Goal: Task Accomplishment & Management: Use online tool/utility

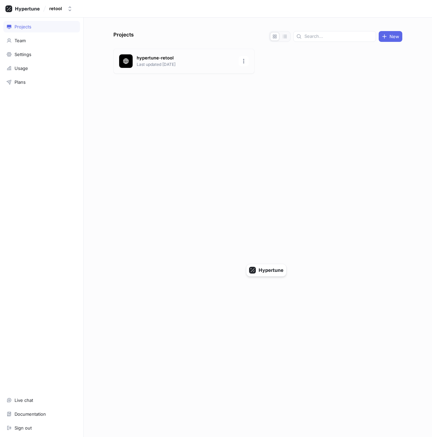
click at [144, 64] on p "Last updated [DATE]" at bounding box center [186, 64] width 98 height 6
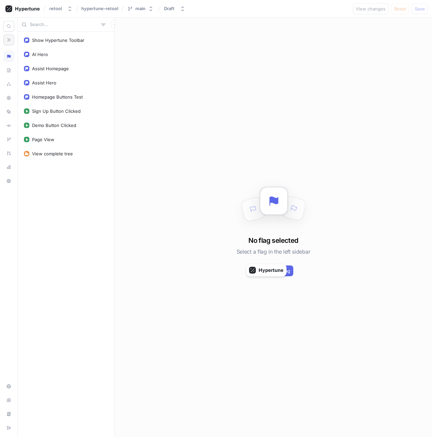
click at [5, 42] on button "button" at bounding box center [8, 39] width 11 height 11
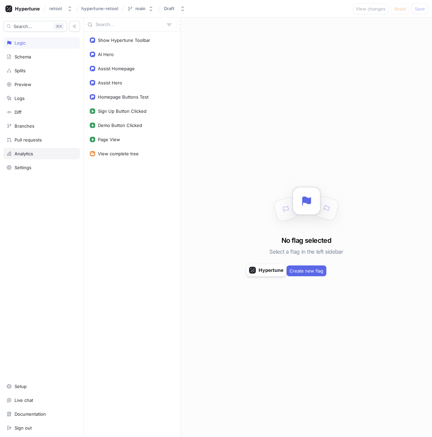
click at [35, 150] on div "Analytics" at bounding box center [41, 153] width 77 height 11
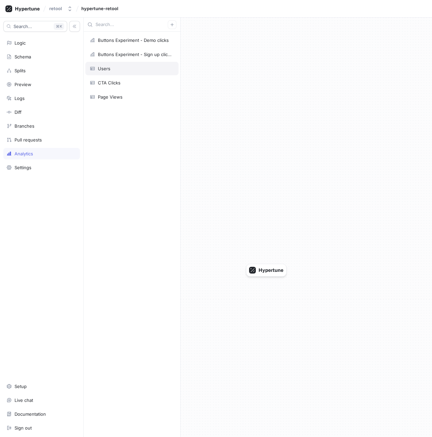
click at [134, 68] on div "Users" at bounding box center [132, 68] width 84 height 5
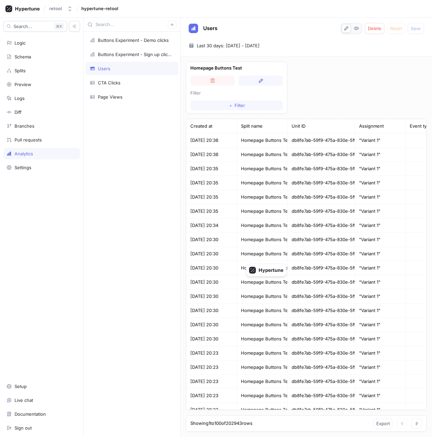
click at [342, 152] on div "db8fe7ab-59f9-475a-830e-5ffcf986a30e" at bounding box center [322, 155] width 68 height 14
click at [265, 80] on button "button" at bounding box center [261, 81] width 44 height 10
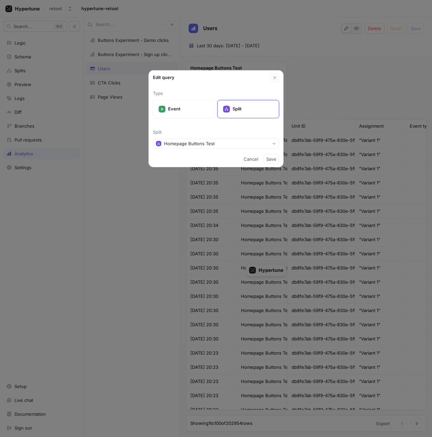
click at [308, 120] on div "Edit query Type Event Split Split Homepage Buttons Test Cancel Save" at bounding box center [216, 218] width 432 height 437
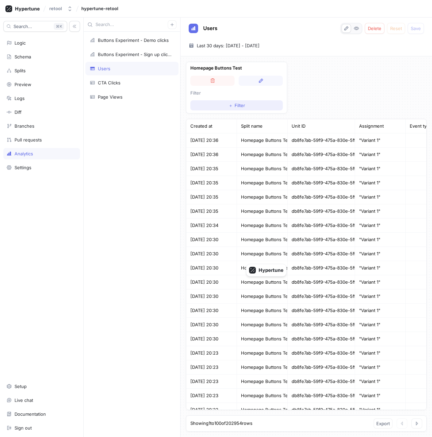
click at [231, 103] on span "＋" at bounding box center [231, 105] width 4 height 4
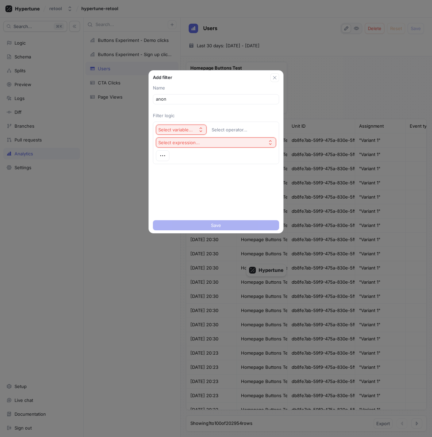
click at [196, 127] on button "Select variable..." at bounding box center [181, 130] width 51 height 10
type input "anon"
click at [194, 150] on div "Unit Id" at bounding box center [197, 154] width 79 height 11
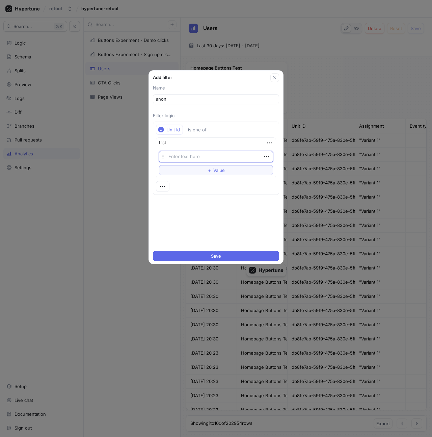
type textarea "x"
type textarea "un"
type textarea "x"
type textarea "unk"
type textarea "x"
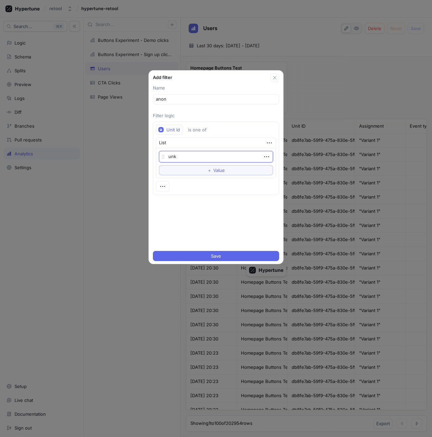
type textarea "unkn"
type textarea "x"
type textarea "unkno"
type textarea "x"
type textarea "unknown"
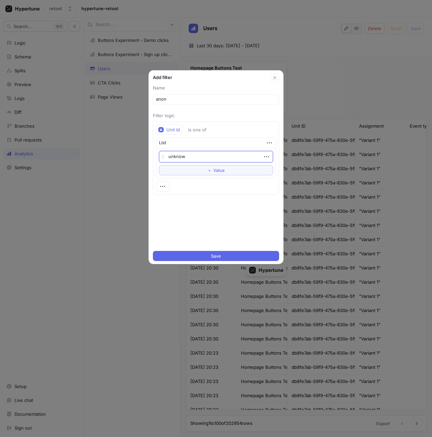
type textarea "x"
type textarea "unknown"
type textarea "x"
click at [225, 254] on button "Save" at bounding box center [216, 256] width 126 height 10
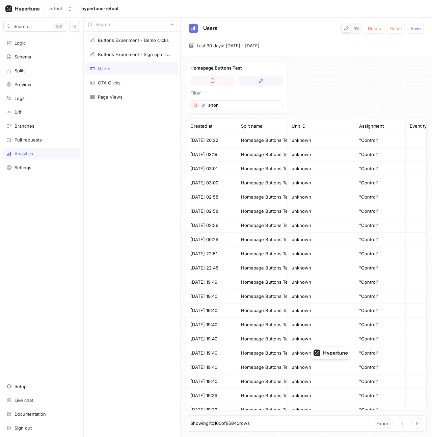
click at [196, 104] on icon "button" at bounding box center [195, 105] width 3 height 3
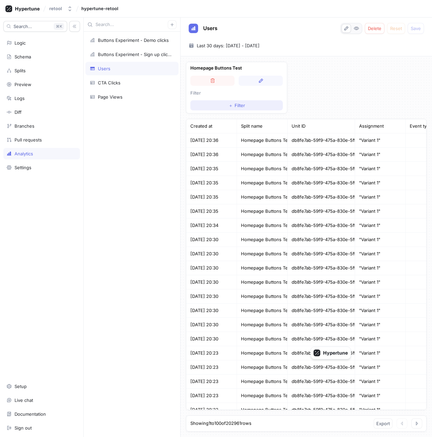
click at [201, 104] on button "＋ Filter" at bounding box center [236, 105] width 92 height 10
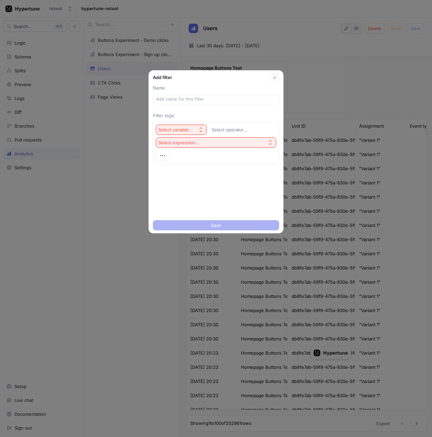
click at [345, 100] on div "Add filter Name Filter logic Select variable... Select operator... Select expre…" at bounding box center [216, 218] width 432 height 437
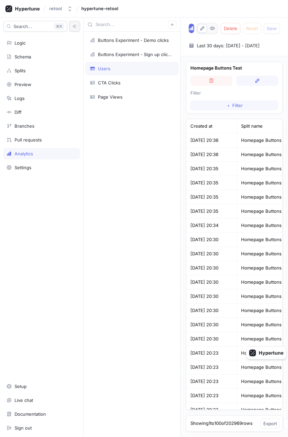
click at [75, 28] on icon "button" at bounding box center [74, 26] width 5 height 5
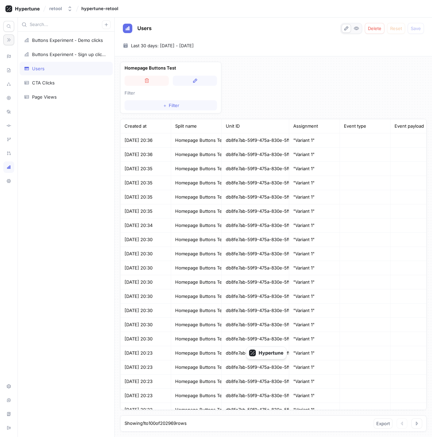
click at [288, 198] on div "db8fe7ab-59f9-475a-830e-5ffcf986a30e" at bounding box center [256, 197] width 68 height 14
drag, startPoint x: 263, startPoint y: 357, endPoint x: 293, endPoint y: 3, distance: 355.7
click at [11, 44] on button "button" at bounding box center [8, 39] width 11 height 11
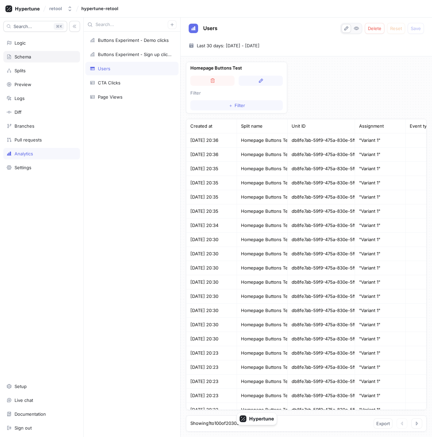
click at [39, 55] on div "Schema" at bounding box center [41, 56] width 71 height 5
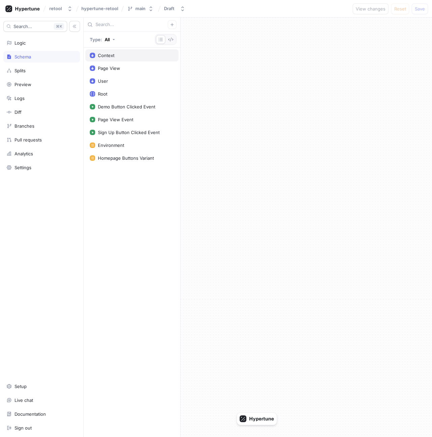
click at [115, 56] on div "Context" at bounding box center [132, 55] width 84 height 5
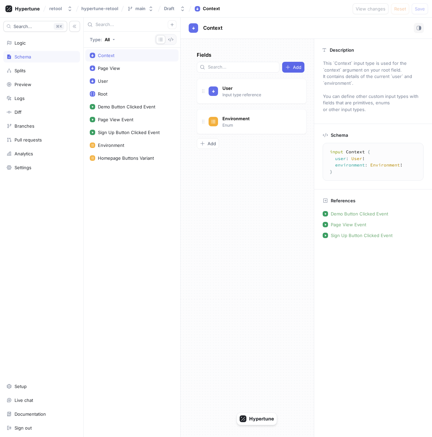
click at [279, 187] on div "Fields Add User Input type reference Go to type Environment Enum Go to type To …" at bounding box center [247, 238] width 133 height 398
click at [31, 44] on div "Logic" at bounding box center [41, 42] width 71 height 5
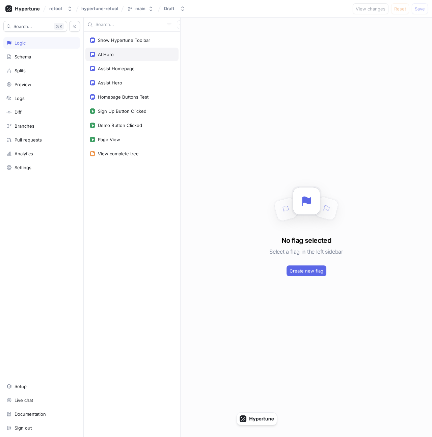
click at [130, 58] on div "AI Hero" at bounding box center [131, 55] width 93 height 14
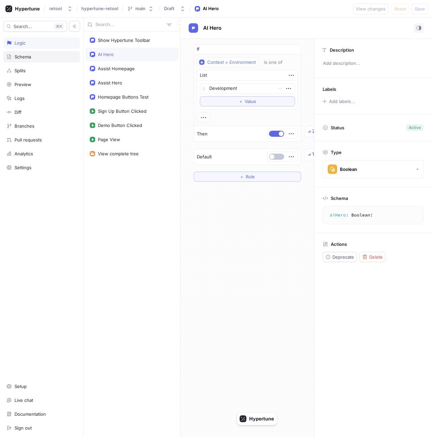
click at [34, 59] on div "Schema" at bounding box center [41, 56] width 71 height 5
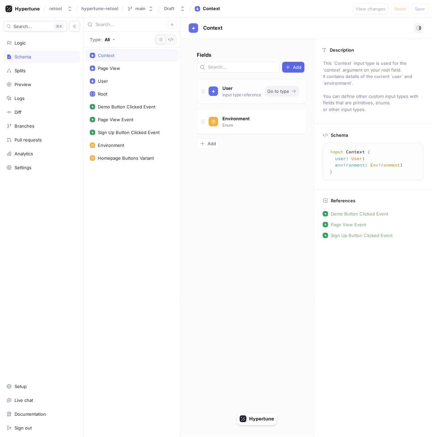
click at [272, 89] on span "Go to type" at bounding box center [278, 91] width 22 height 4
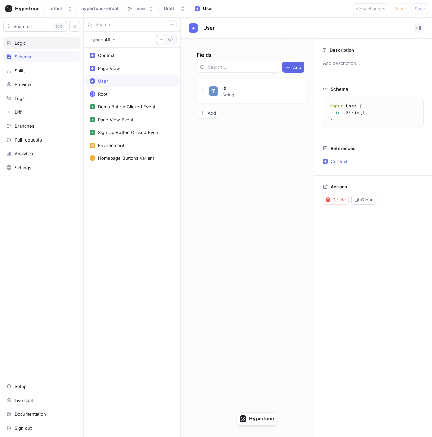
click at [30, 43] on div "Logic" at bounding box center [41, 42] width 71 height 5
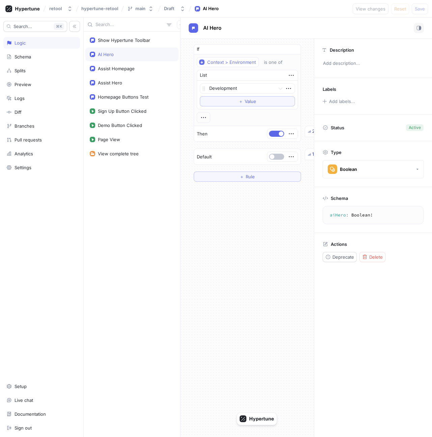
click at [75, 27] on icon "button" at bounding box center [74, 26] width 3 height 3
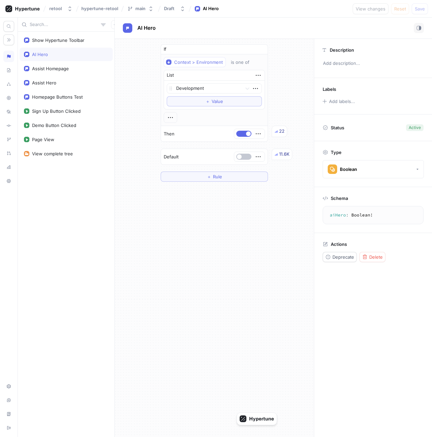
click at [281, 118] on div "If Context > Environment is one of List Development To pick up a draggable item…" at bounding box center [214, 113] width 199 height 148
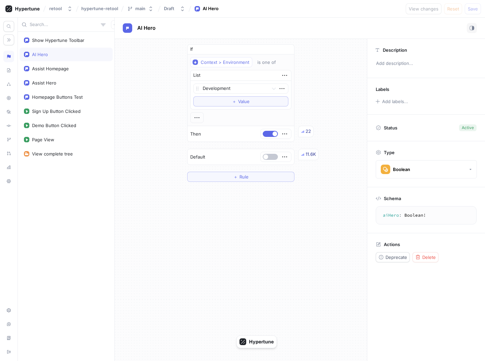
click at [322, 63] on div "If Context > Environment is one of List Development To pick up a draggable item…" at bounding box center [241, 113] width 253 height 148
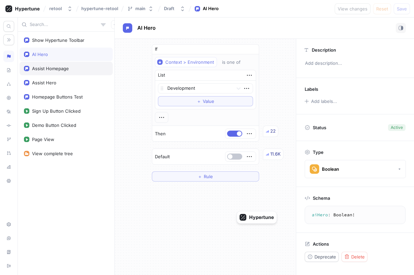
click at [72, 75] on div "Assist Homepage" at bounding box center [66, 69] width 93 height 14
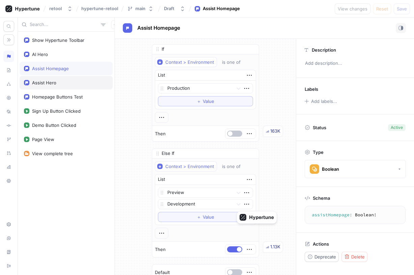
click at [81, 84] on div "Assist Hero" at bounding box center [66, 82] width 84 height 5
type textarea "assistHero: Boolean!"
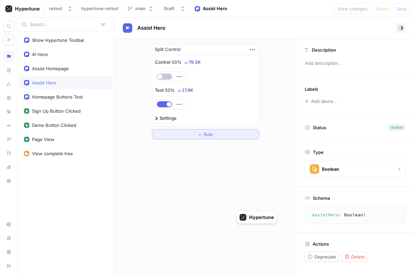
click at [213, 136] on span "Rule" at bounding box center [208, 134] width 9 height 4
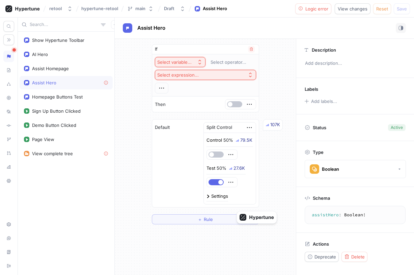
click at [184, 60] on div "Select variable..." at bounding box center [174, 62] width 34 height 6
click at [230, 88] on div "Select variable... Select operator... Select expression..." at bounding box center [205, 75] width 101 height 36
click at [5, 38] on button "button" at bounding box center [8, 39] width 11 height 11
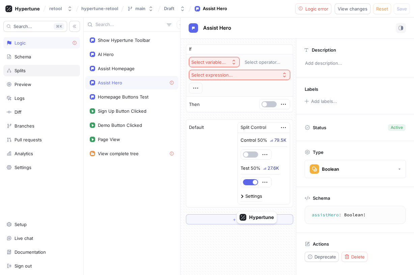
click at [44, 72] on div "Splits" at bounding box center [41, 70] width 71 height 5
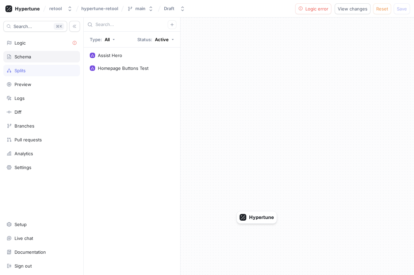
click at [42, 59] on div "Schema" at bounding box center [41, 56] width 77 height 11
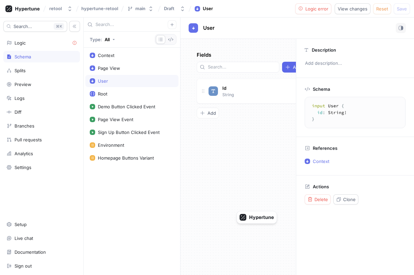
click at [128, 61] on div "Context Page View User Root Demo Button Clicked Event Page View Event Sign Up B…" at bounding box center [132, 162] width 97 height 228
click at [128, 58] on div "Context" at bounding box center [132, 55] width 84 height 5
type textarea "input Context { user: User! environment: Environment! }"
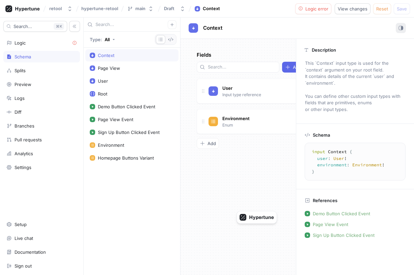
click at [401, 29] on rect "button" at bounding box center [401, 27] width 1 height 3
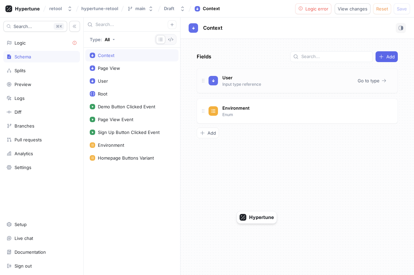
click at [294, 87] on div "User Input type reference" at bounding box center [281, 81] width 144 height 14
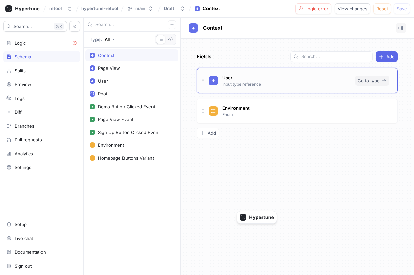
click at [374, 82] on span "Go to type" at bounding box center [369, 81] width 22 height 4
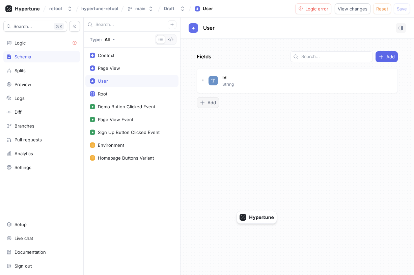
click at [212, 108] on button "Add" at bounding box center [208, 102] width 22 height 11
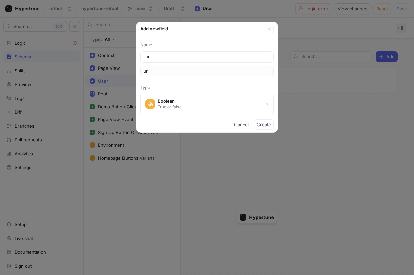
type input "url"
click at [268, 29] on icon "button" at bounding box center [269, 28] width 5 height 5
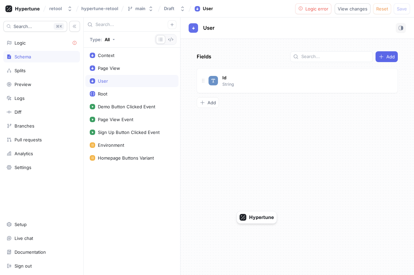
click at [232, 41] on div "Fields Add Id String To pick up a draggable item, press the space bar. While dr…" at bounding box center [298, 157] width 234 height 236
click at [116, 59] on div "Context" at bounding box center [131, 55] width 93 height 12
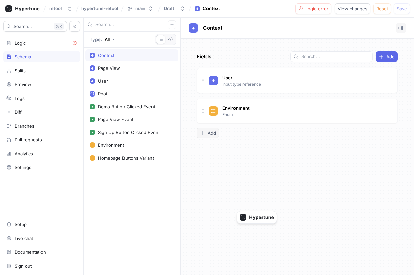
click at [206, 133] on div "Add" at bounding box center [208, 132] width 16 height 5
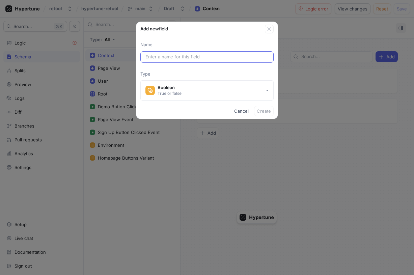
click at [178, 59] on input "text" at bounding box center [206, 57] width 123 height 7
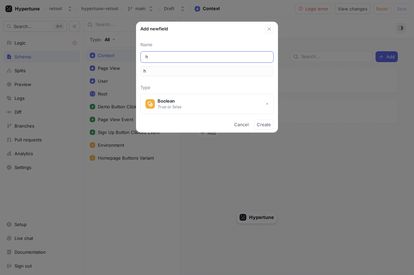
type input "hr"
type input "hre"
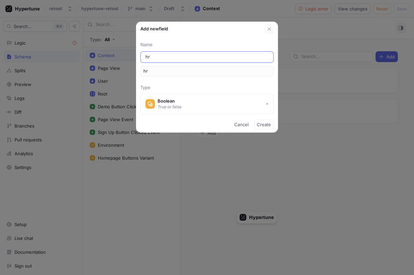
type input "hre"
type input "href"
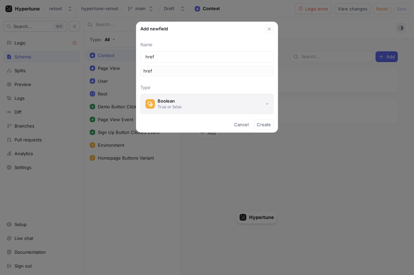
click at [187, 99] on button "Boolean True or false" at bounding box center [206, 104] width 133 height 20
type input "href"
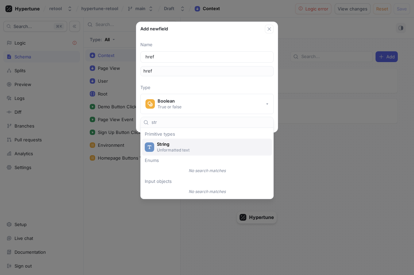
type input "str"
click at [195, 147] on p "Unformatted text" at bounding box center [211, 150] width 108 height 6
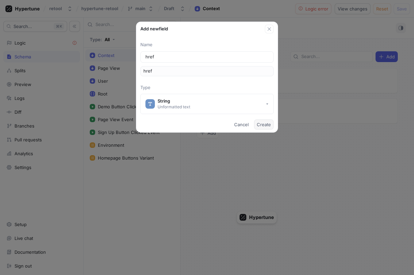
click at [267, 126] on span "Create" at bounding box center [264, 125] width 14 height 4
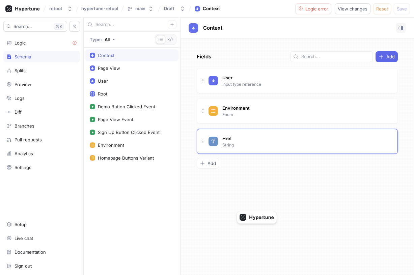
click at [267, 191] on div "Fields Add User Input type reference Go to type Environment Enum Go to type Hre…" at bounding box center [298, 157] width 234 height 236
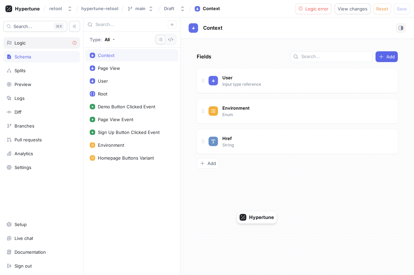
click at [37, 43] on div "Logic" at bounding box center [41, 42] width 71 height 5
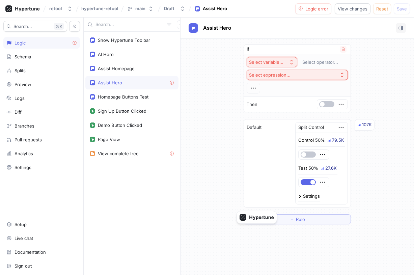
click at [272, 65] on div "Select variable..." at bounding box center [266, 62] width 34 height 6
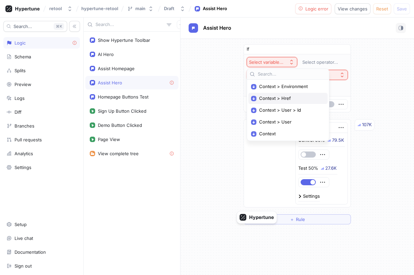
click at [280, 99] on span "Context > Href" at bounding box center [290, 99] width 62 height 6
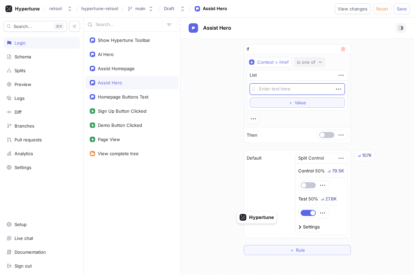
click at [311, 62] on div "is one of" at bounding box center [306, 62] width 19 height 6
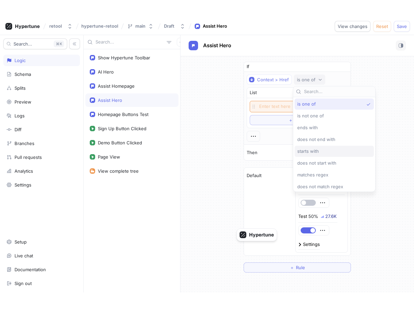
scroll to position [26, 0]
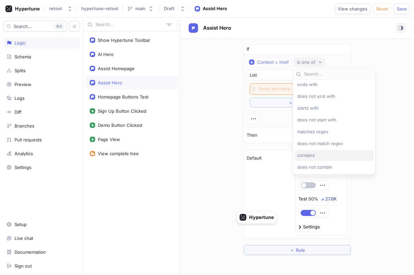
click at [322, 156] on div "contains" at bounding box center [332, 156] width 71 height 6
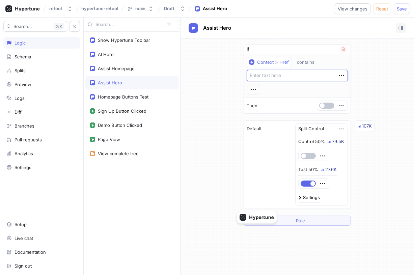
type textarea "x"
type textarea "a"
type textarea "x"
type textarea "as"
type textarea "x"
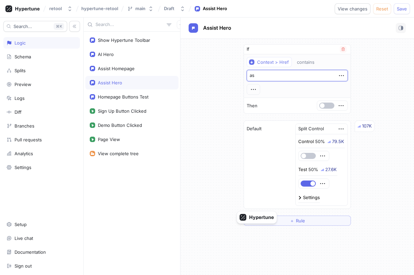
type textarea "ass"
type textarea "x"
type textarea "assi"
type textarea "x"
type textarea "assis"
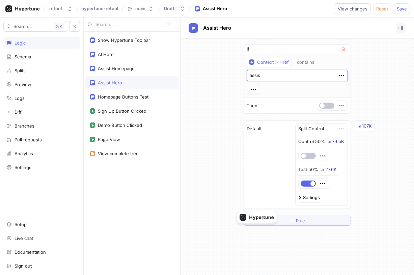
type textarea "x"
type textarea "assist"
type textarea "x"
type textarea "assist="
type textarea "x"
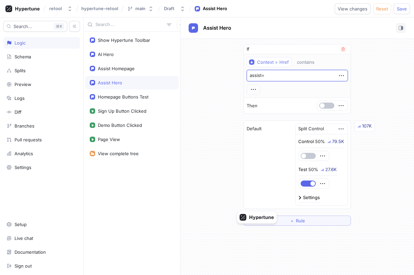
type textarea "assist=t"
type textarea "x"
type textarea "assist=tr"
type textarea "x"
type textarea "assist=tru"
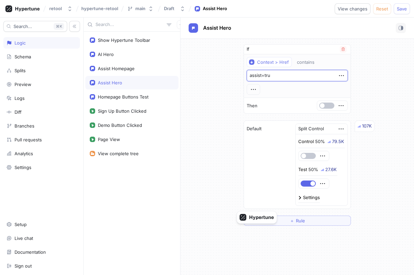
type textarea "x"
type textarea "assist=true"
type textarea "x"
type textarea "assist=true"
click at [327, 106] on button "button" at bounding box center [326, 106] width 15 height 6
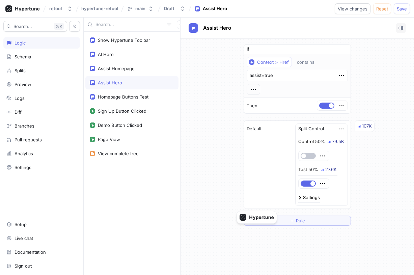
click at [363, 109] on div "If Context > Href contains assist=true Then Default Split Control Control 50% 7…" at bounding box center [298, 135] width 234 height 192
click at [269, 223] on button "＋ Rule" at bounding box center [297, 221] width 107 height 10
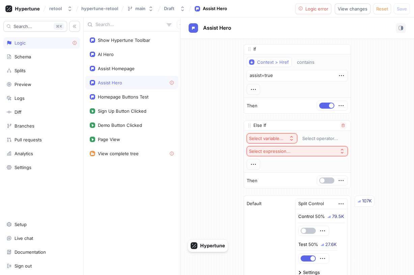
click at [279, 138] on div "Select variable..." at bounding box center [266, 139] width 34 height 6
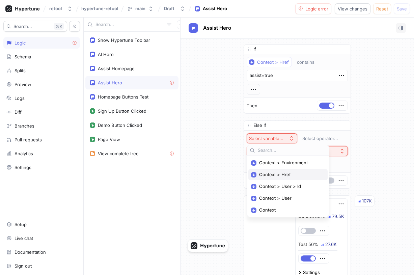
click at [289, 174] on span "Context > Href" at bounding box center [290, 175] width 62 height 6
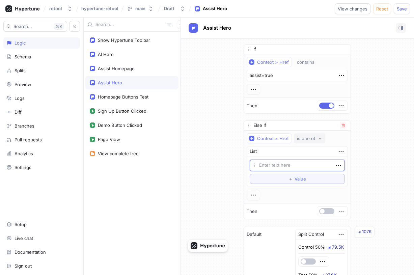
click at [302, 134] on button "is one of" at bounding box center [309, 138] width 31 height 10
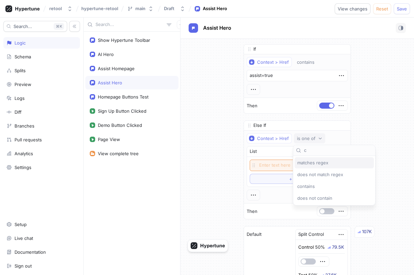
type textarea "x"
type input "c"
click at [326, 182] on div "contains" at bounding box center [334, 186] width 79 height 11
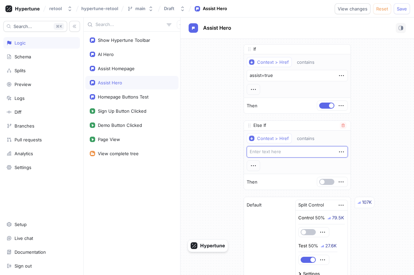
type textarea "x"
type textarea "l"
type textarea "x"
type textarea "li"
type textarea "x"
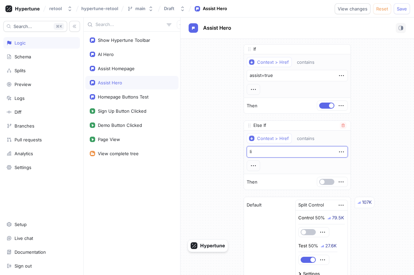
type textarea "lin"
type textarea "x"
type textarea "link"
type textarea "x"
type textarea "[PERSON_NAME]"
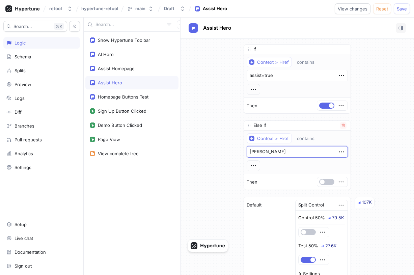
type textarea "x"
type textarea "linked"
type textarea "x"
type textarea "linked-"
type textarea "x"
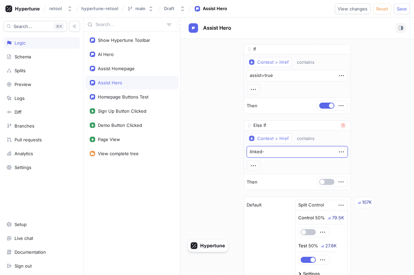
type textarea "linked-i"
type textarea "x"
type textarea "linked-in"
type textarea "x"
type textarea "linked-in-"
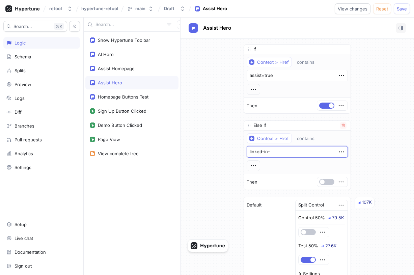
type textarea "x"
type textarea "linked-in-c"
type textarea "x"
type textarea "linked-in-ca"
type textarea "x"
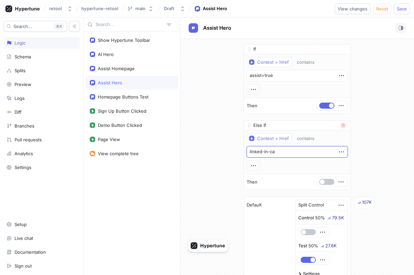
type textarea "linked-in-cam"
type textarea "x"
type textarea "linked-in-camp"
type textarea "x"
type textarea "linked-in-[PERSON_NAME]"
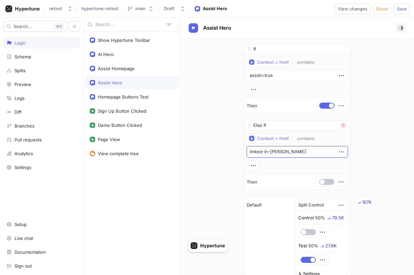
type textarea "x"
type textarea "linked-in-campai"
type textarea "x"
type textarea "linked-in-campaig"
type textarea "x"
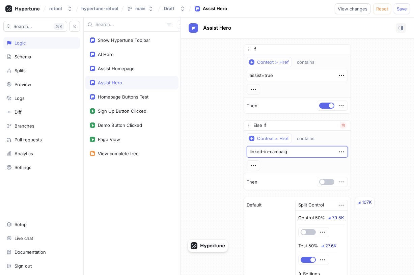
type textarea "linked-in-campaign"
type textarea "x"
type textarea "linked-in-campaign="
type textarea "x"
type textarea "linked-in-campaign=1"
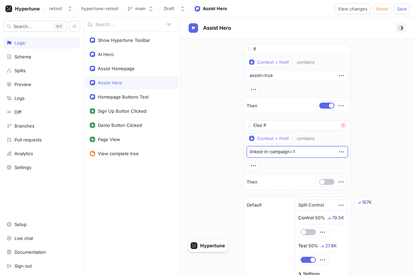
type textarea "x"
type textarea "linked-in-campaign=1"
click at [322, 179] on button "button" at bounding box center [326, 182] width 15 height 6
click at [375, 178] on div "If Context > Href contains assist=true Then Else If Context > Href contains lin…" at bounding box center [298, 173] width 234 height 269
click at [76, 29] on button "button" at bounding box center [74, 26] width 11 height 11
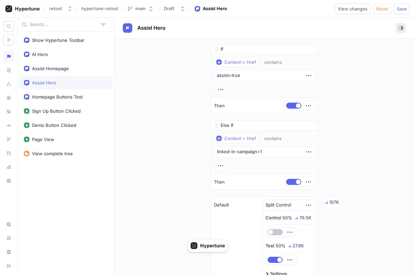
click at [400, 26] on icon "button" at bounding box center [401, 28] width 5 height 5
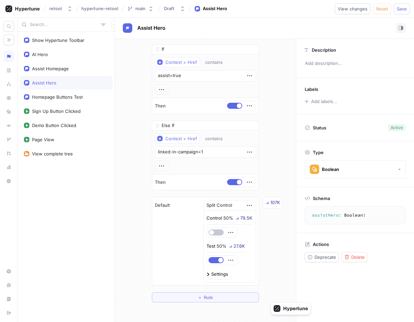
click at [281, 262] on div "If Context > Href contains assist=true Then Else If Context > Href contains lin…" at bounding box center [205, 173] width 181 height 269
click at [282, 98] on div "If Context > Href contains assist=true Then Else If Context > Href contains lin…" at bounding box center [205, 173] width 181 height 269
click at [197, 75] on textarea "assist=true" at bounding box center [205, 75] width 101 height 11
click at [185, 75] on textarea "assist=true" at bounding box center [205, 75] width 101 height 11
click at [181, 48] on div "If" at bounding box center [205, 50] width 107 height 10
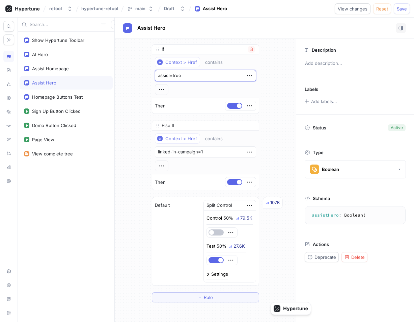
click at [173, 73] on textarea "assist=true" at bounding box center [205, 75] width 101 height 11
drag, startPoint x: 173, startPoint y: 75, endPoint x: 192, endPoint y: 76, distance: 19.2
click at [192, 76] on textarea "assist=true" at bounding box center [205, 75] width 101 height 11
click at [195, 151] on textarea "linked-in-campaign=1" at bounding box center [205, 151] width 101 height 11
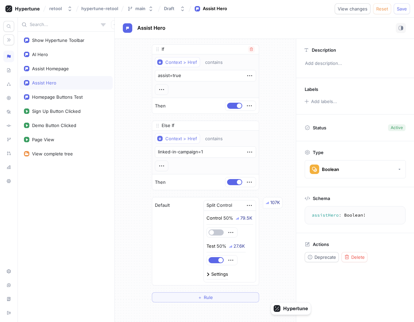
click at [207, 109] on div "Then" at bounding box center [205, 106] width 107 height 16
drag, startPoint x: 160, startPoint y: 206, endPoint x: 171, endPoint y: 206, distance: 11.1
click at [171, 206] on div "Default Split Control Control 50% 79.5K Test 50% 27.6K Settings 107K" at bounding box center [205, 241] width 107 height 88
drag, startPoint x: 165, startPoint y: 203, endPoint x: 170, endPoint y: 204, distance: 5.4
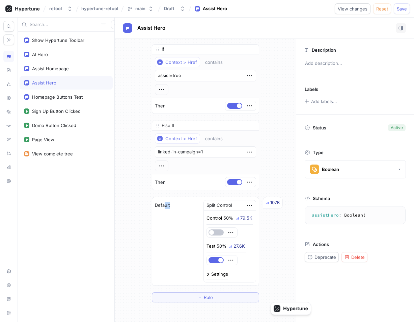
click at [170, 204] on div "Default Split Control Control 50% 79.5K Test 50% 27.6K Settings 107K" at bounding box center [205, 241] width 107 height 88
drag, startPoint x: 211, startPoint y: 208, endPoint x: 230, endPoint y: 213, distance: 19.8
click at [230, 213] on div "Split Control Control 50% 79.5K Test 50% 27.6K Settings" at bounding box center [230, 241] width 53 height 82
click at [230, 213] on div at bounding box center [230, 213] width 47 height 1
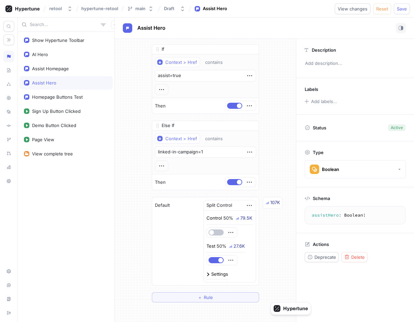
click at [272, 203] on div "107K" at bounding box center [275, 202] width 10 height 7
click at [275, 130] on div "If Context > Href contains assist=true Then Else If Context > Href contains lin…" at bounding box center [205, 173] width 181 height 269
click at [217, 207] on div "Split Control" at bounding box center [220, 205] width 26 height 7
click at [223, 207] on div "Split Control" at bounding box center [220, 205] width 26 height 7
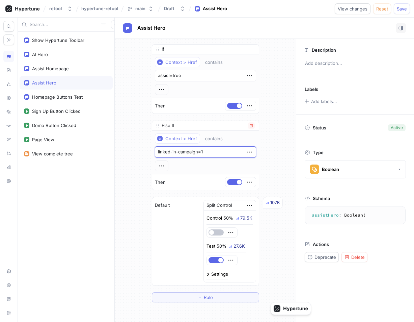
click at [209, 152] on textarea "linked-in-campaign=1" at bounding box center [205, 151] width 101 height 11
click at [143, 143] on div "If Context > Href contains assist=true Then Else If Context > Href contains lin…" at bounding box center [205, 173] width 181 height 269
click at [229, 207] on div "Split Control" at bounding box center [220, 205] width 26 height 7
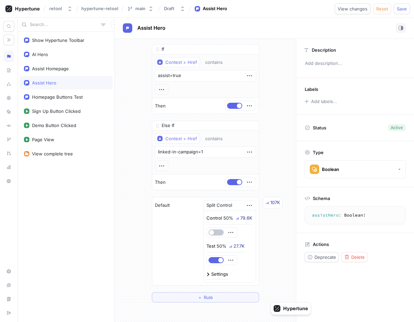
click at [323, 219] on textarea "assistHero: Boolean!" at bounding box center [355, 215] width 95 height 12
click at [322, 215] on textarea "assistHero: Boolean!" at bounding box center [355, 215] width 95 height 12
click at [326, 216] on textarea "assistHero: Boolean!" at bounding box center [355, 215] width 95 height 12
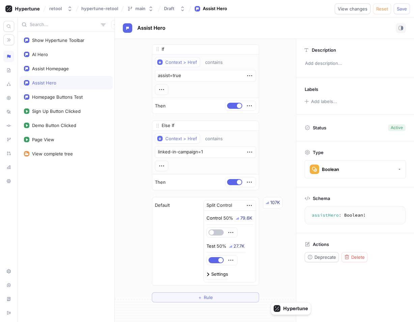
drag, startPoint x: 322, startPoint y: 216, endPoint x: 335, endPoint y: 216, distance: 12.8
click at [335, 216] on textarea "assistHero: Boolean!" at bounding box center [355, 215] width 95 height 12
click at [329, 216] on textarea "assistHero: Boolean!" at bounding box center [355, 215] width 95 height 12
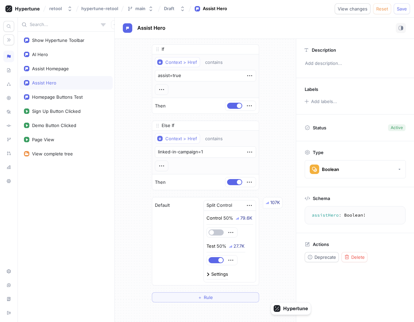
click at [329, 216] on textarea "assistHero: Boolean!" at bounding box center [355, 215] width 95 height 12
click at [325, 216] on textarea "assistHero: Boolean!" at bounding box center [355, 215] width 95 height 12
click at [276, 179] on div "If Context > Href contains assist=true Then Else If Context > Href contains lin…" at bounding box center [205, 173] width 181 height 269
click at [211, 217] on p "Control" at bounding box center [215, 218] width 16 height 7
drag, startPoint x: 211, startPoint y: 210, endPoint x: 225, endPoint y: 219, distance: 16.3
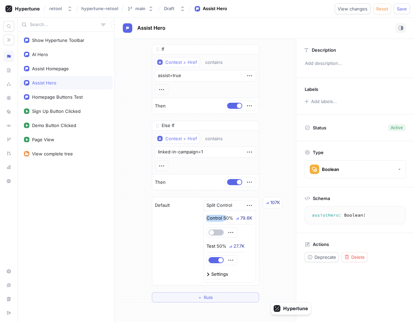
click at [225, 219] on div "Split Control Control 50% 79.6K Test 50% 27.7K Settings" at bounding box center [230, 241] width 53 height 82
click at [225, 219] on div "50%" at bounding box center [228, 218] width 10 height 4
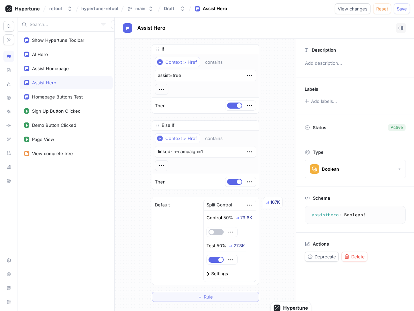
type textarea "x"
